Goal: Information Seeking & Learning: Learn about a topic

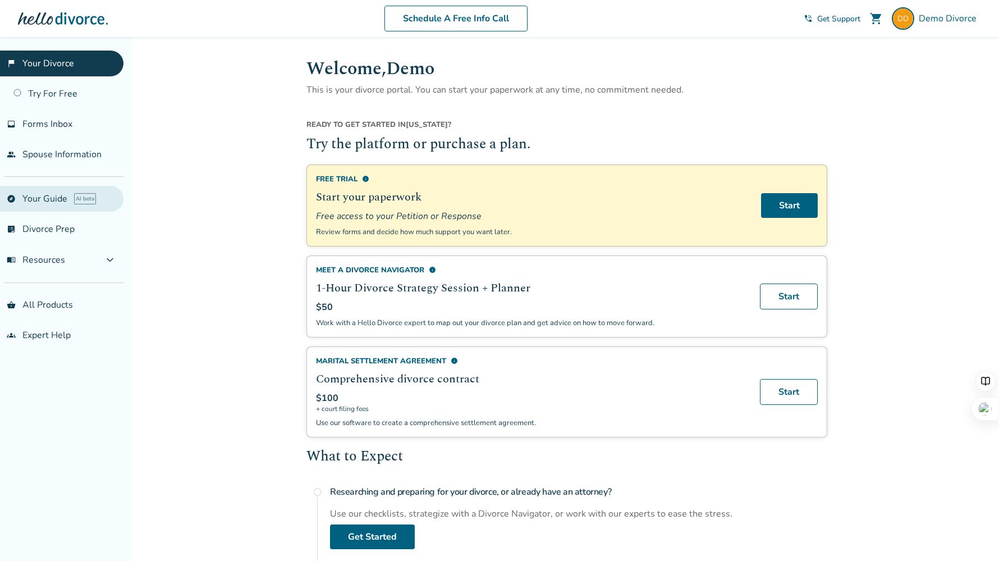
click at [63, 195] on link "explore Your Guide AI beta" at bounding box center [62, 199] width 124 height 26
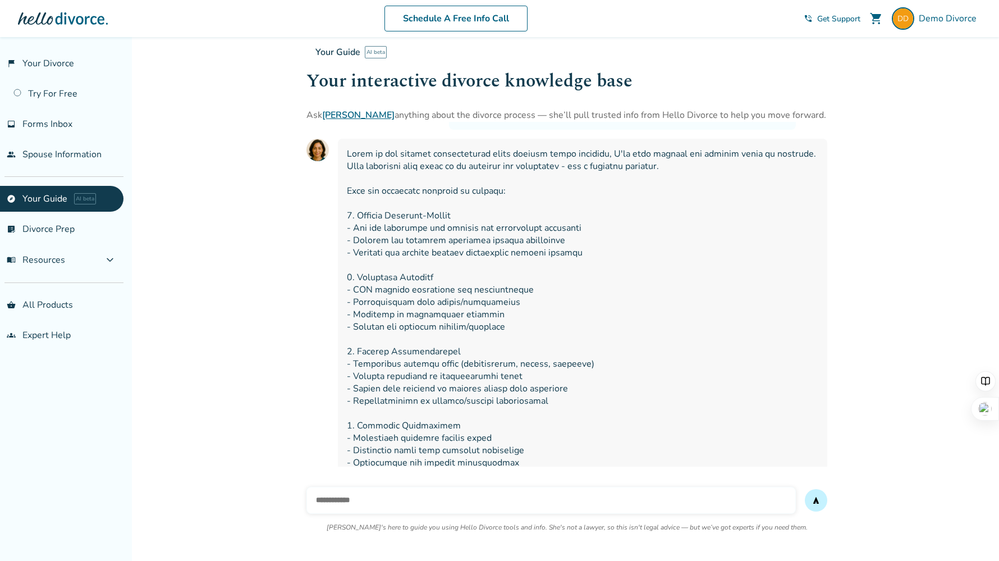
scroll to position [15143, 0]
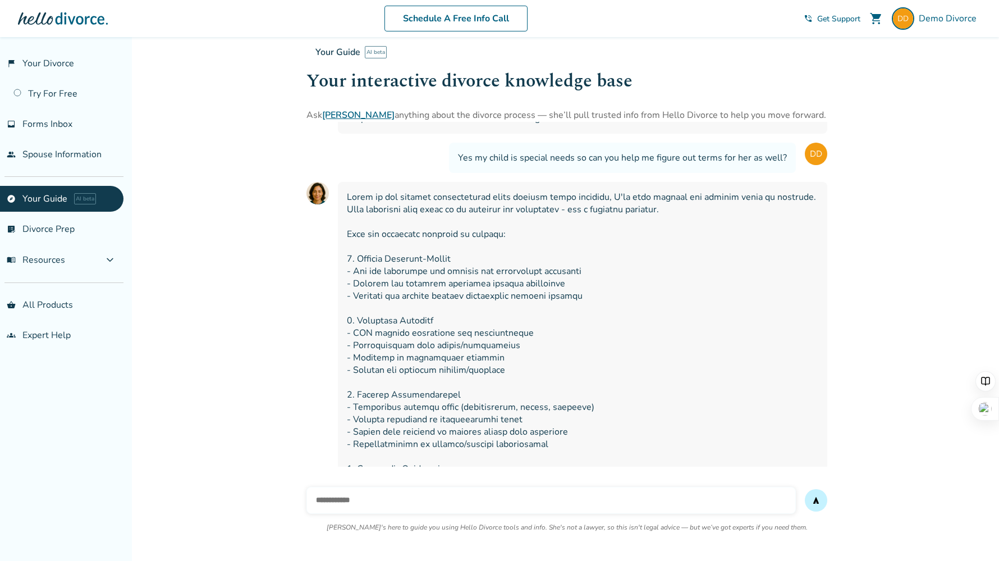
click at [340, 116] on link "[PERSON_NAME]" at bounding box center [358, 115] width 72 height 12
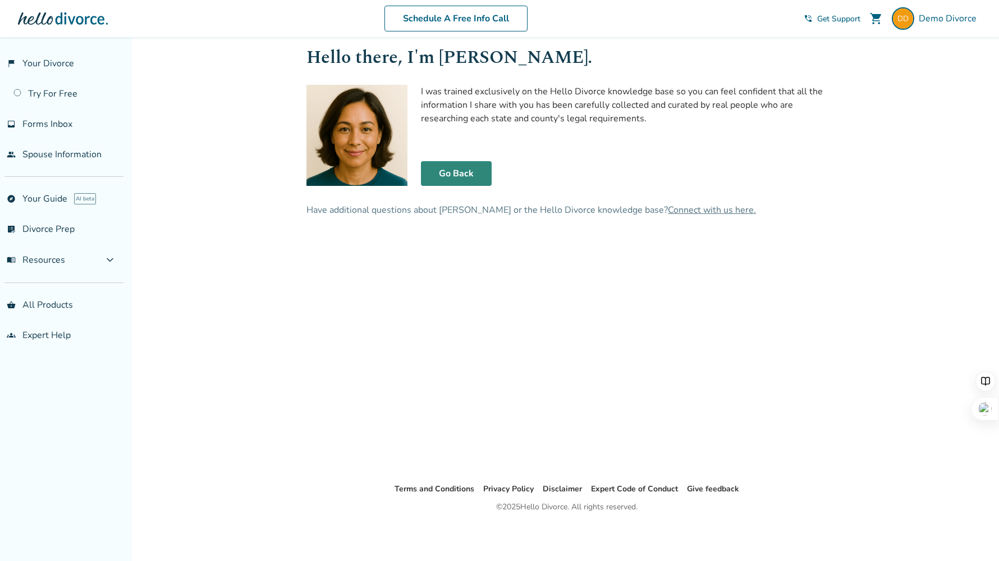
click at [457, 172] on link "Go Back" at bounding box center [456, 173] width 71 height 25
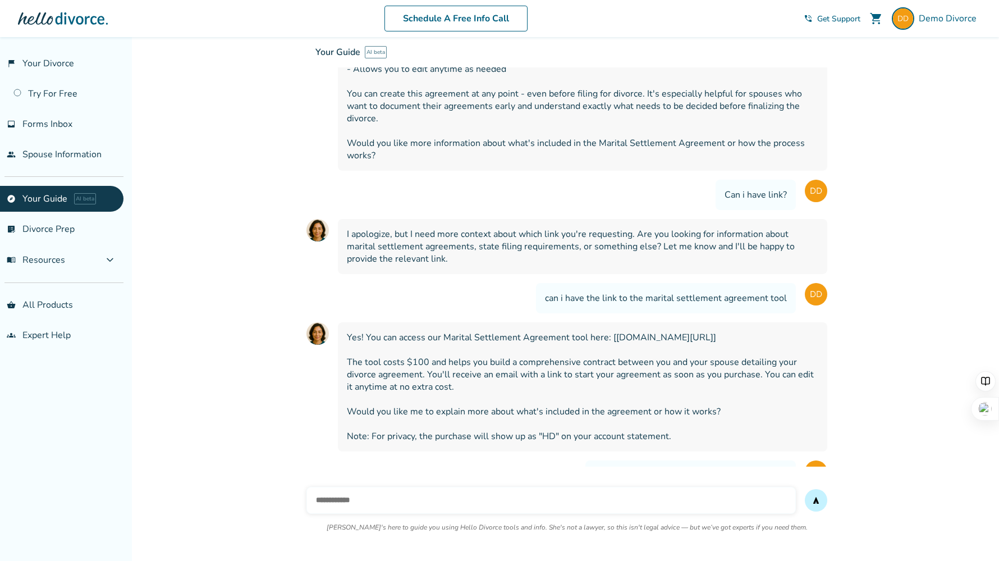
scroll to position [19747, 0]
